Goal: Task Accomplishment & Management: Complete application form

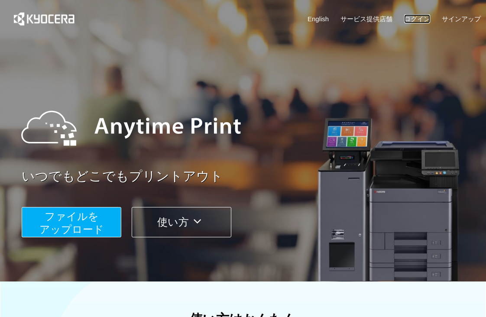
click at [416, 17] on link "ログイン" at bounding box center [417, 18] width 26 height 9
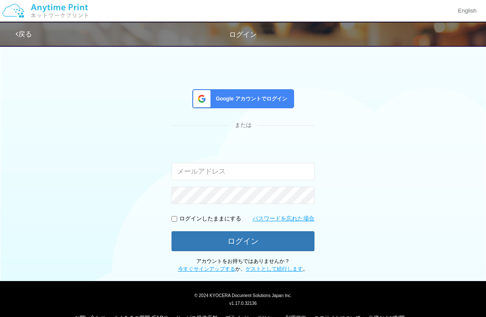
click at [362, 85] on div "Google アカウントでログイン または 入力されたメールアドレスまたはパスワードが正しくありません。 ログインしたままにする パスワードを忘れた場合 ログ…" at bounding box center [243, 157] width 486 height 232
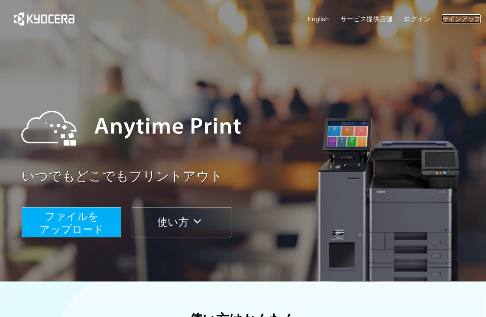
click at [465, 17] on link "サインアップ" at bounding box center [460, 18] width 39 height 9
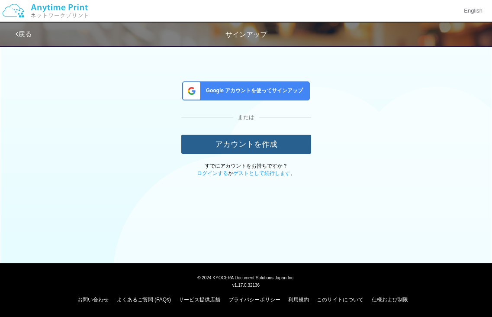
click at [225, 143] on button "アカウントを作成" at bounding box center [246, 144] width 130 height 19
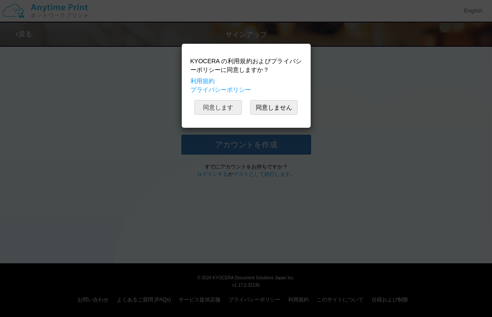
click at [225, 109] on button "同意します" at bounding box center [218, 107] width 48 height 15
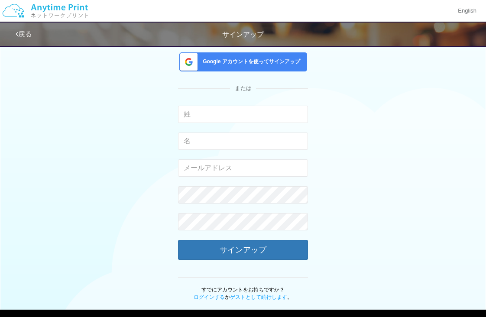
scroll to position [43, 0]
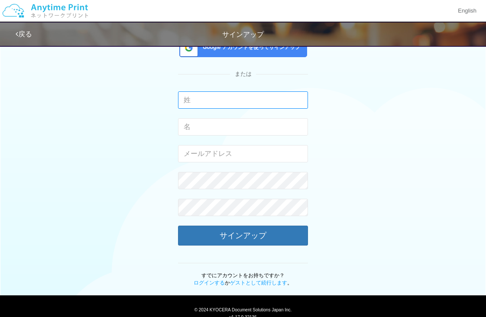
click at [192, 97] on input "text" at bounding box center [243, 99] width 130 height 17
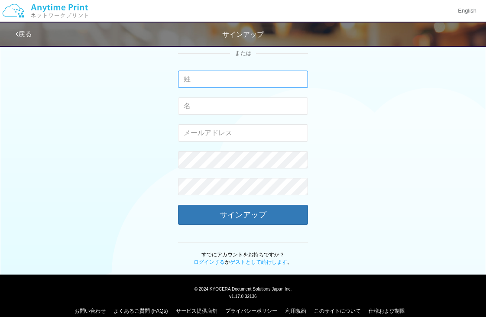
scroll to position [75, 0]
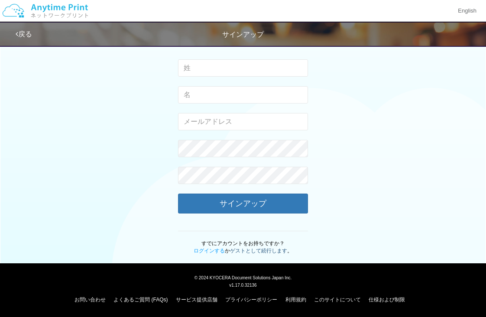
click at [269, 253] on link "ゲストとして続行します" at bounding box center [258, 251] width 57 height 6
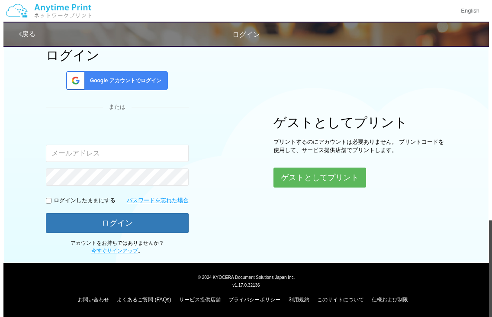
scroll to position [41, 0]
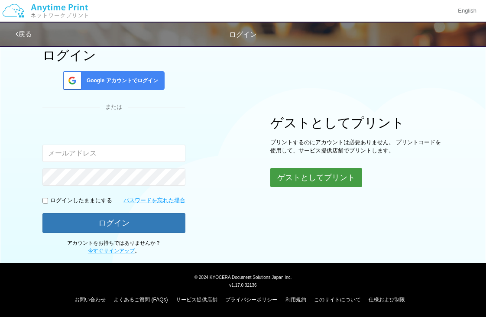
click at [310, 180] on button "ゲストとしてプリント" at bounding box center [316, 177] width 92 height 19
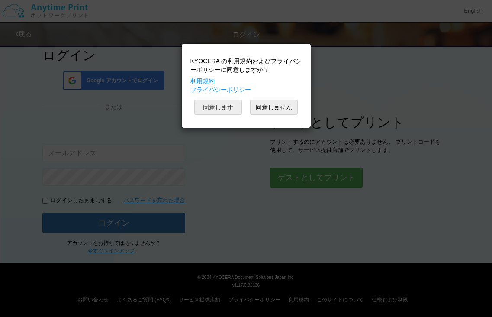
click at [207, 105] on button "同意します" at bounding box center [218, 107] width 48 height 15
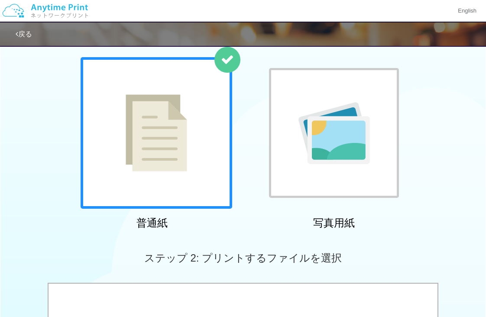
scroll to position [43, 0]
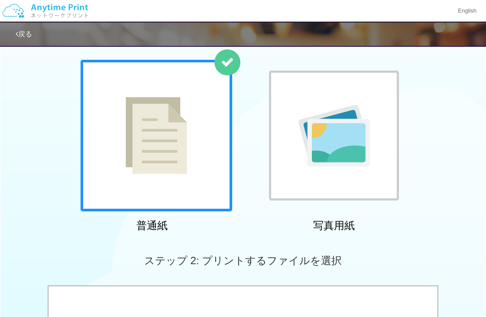
click at [444, 195] on div "普通紙 写真用紙" at bounding box center [243, 148] width 486 height 176
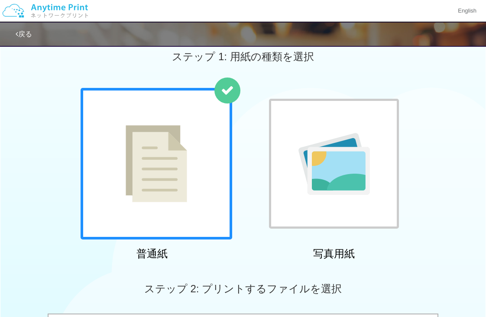
scroll to position [0, 0]
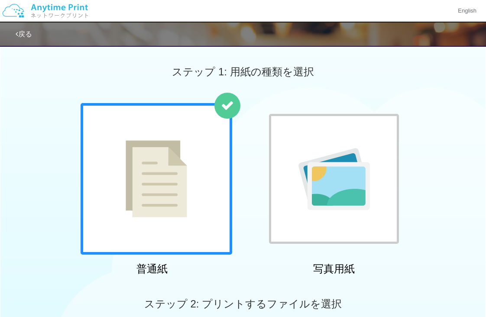
scroll to position [41, 0]
click at [73, 9] on img at bounding box center [45, 11] width 92 height 30
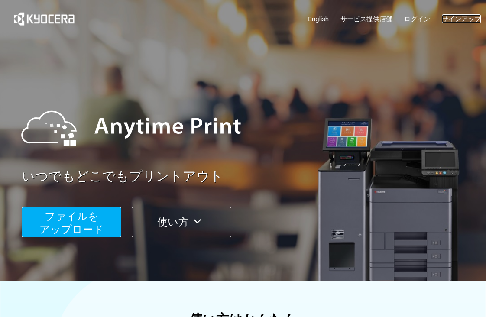
click at [451, 14] on link "サインアップ" at bounding box center [460, 18] width 39 height 9
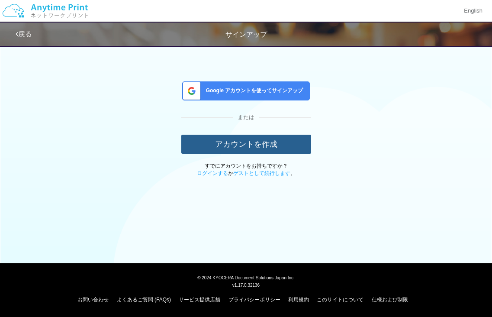
click at [216, 143] on button "アカウントを作成" at bounding box center [246, 144] width 130 height 19
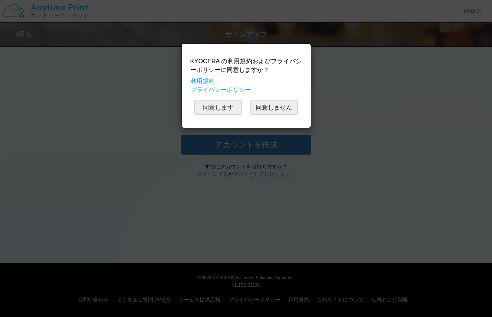
click at [212, 106] on button "同意します" at bounding box center [218, 107] width 48 height 15
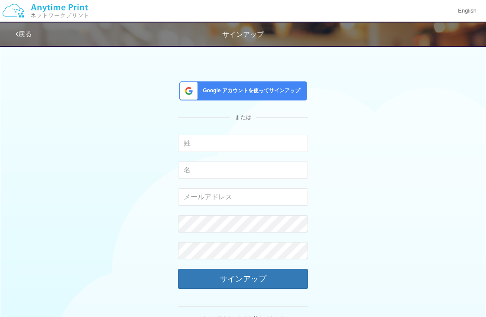
click at [356, 187] on div "Google アカウントを使ってサインアップ または 入力できるのは文字のみです。 入力できるのは文字のみです。 有効なメールアドレスを入力してください。 こ…" at bounding box center [243, 185] width 420 height 289
click at [221, 198] on input "email" at bounding box center [243, 196] width 130 height 17
paste input "[EMAIL_ADDRESS][DOMAIN_NAME]"
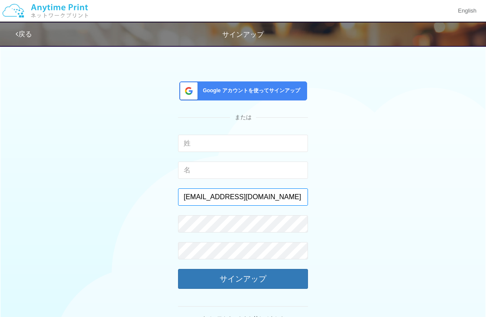
type input "[EMAIL_ADDRESS][DOMAIN_NAME]"
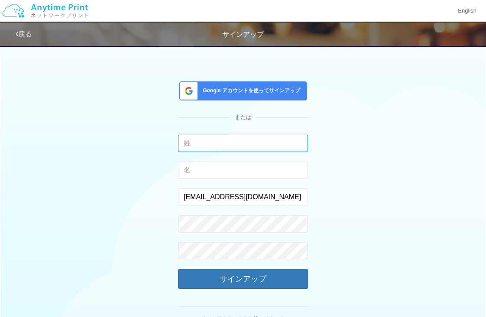
click at [208, 141] on input "text" at bounding box center [243, 143] width 130 height 17
drag, startPoint x: 221, startPoint y: 142, endPoint x: 239, endPoint y: 143, distance: 18.2
click at [239, 143] on input "ニッセン産業" at bounding box center [243, 143] width 130 height 17
type input "ニッセン"
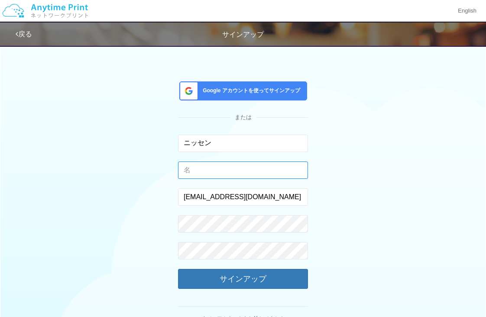
click at [188, 167] on input "text" at bounding box center [243, 169] width 130 height 17
paste input "産業"
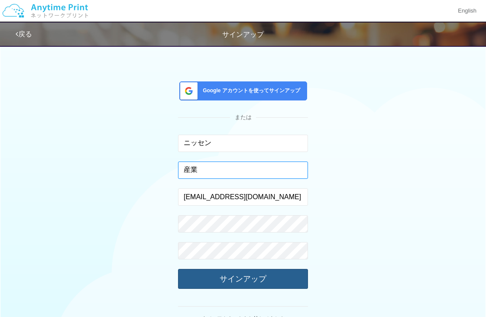
type input "産業"
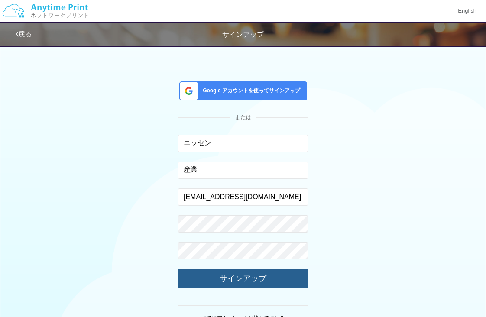
click at [270, 277] on button "サインアップ" at bounding box center [243, 278] width 130 height 19
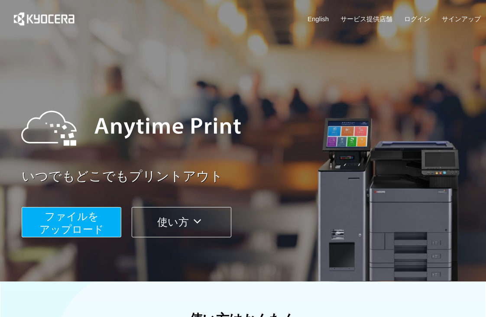
click at [376, 80] on div "いつでもどこでもプリントアウト ファイルを ​​アップロード 使い方" at bounding box center [243, 163] width 486 height 242
click at [83, 229] on span "ファイルを ​​アップロード" at bounding box center [71, 222] width 64 height 25
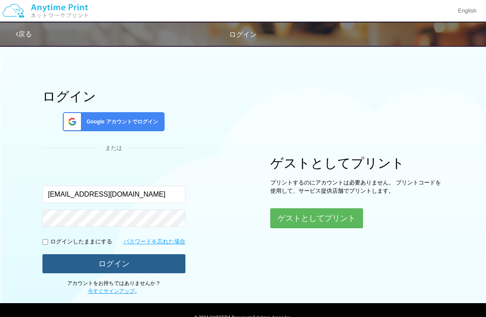
click at [116, 267] on button "ログイン" at bounding box center [113, 263] width 143 height 19
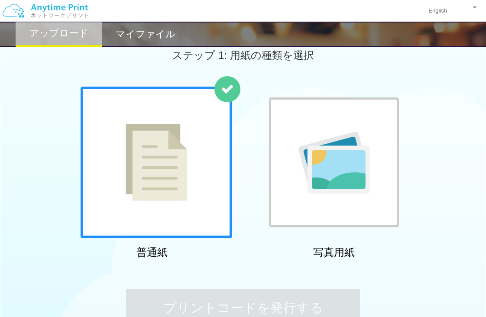
scroll to position [43, 0]
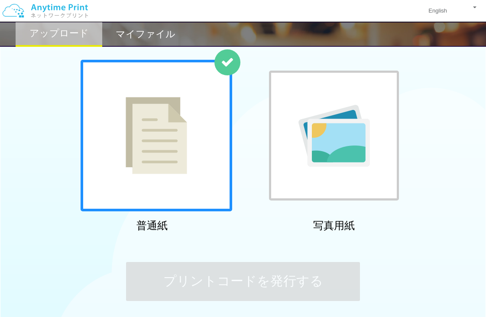
click at [149, 156] on img at bounding box center [155, 135] width 61 height 77
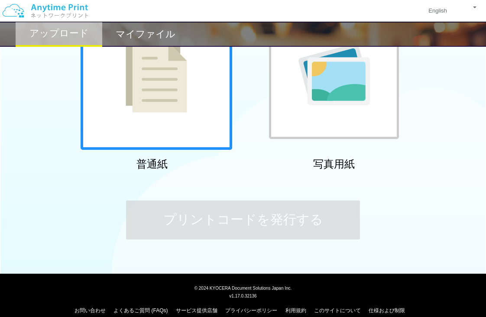
scroll to position [116, 0]
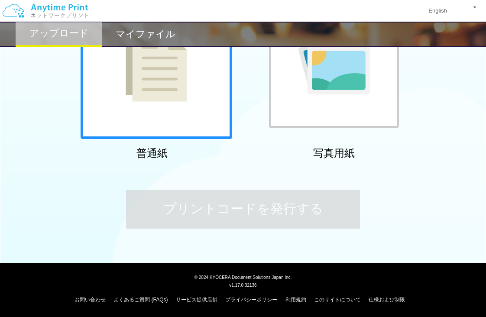
click at [173, 80] on img at bounding box center [155, 63] width 61 height 77
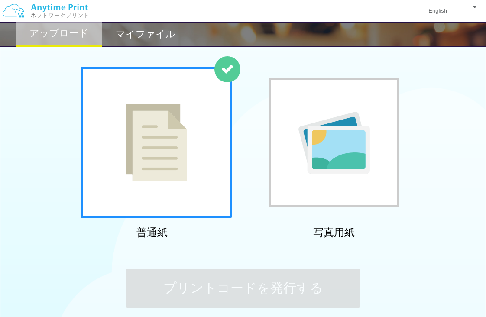
scroll to position [29, 0]
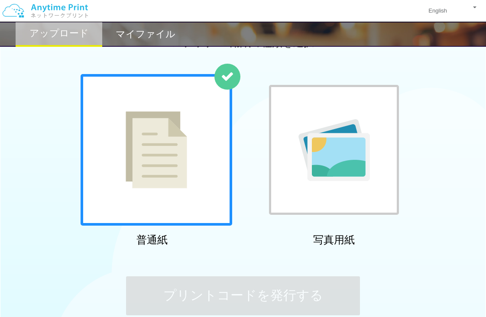
click at [132, 23] on div "マイファイル" at bounding box center [145, 34] width 87 height 25
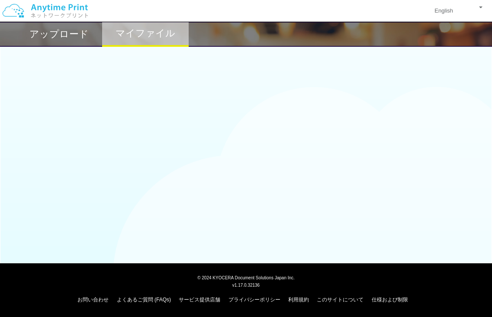
click at [54, 34] on h2 "アップロード" at bounding box center [58, 34] width 59 height 10
